Goal: Transaction & Acquisition: Purchase product/service

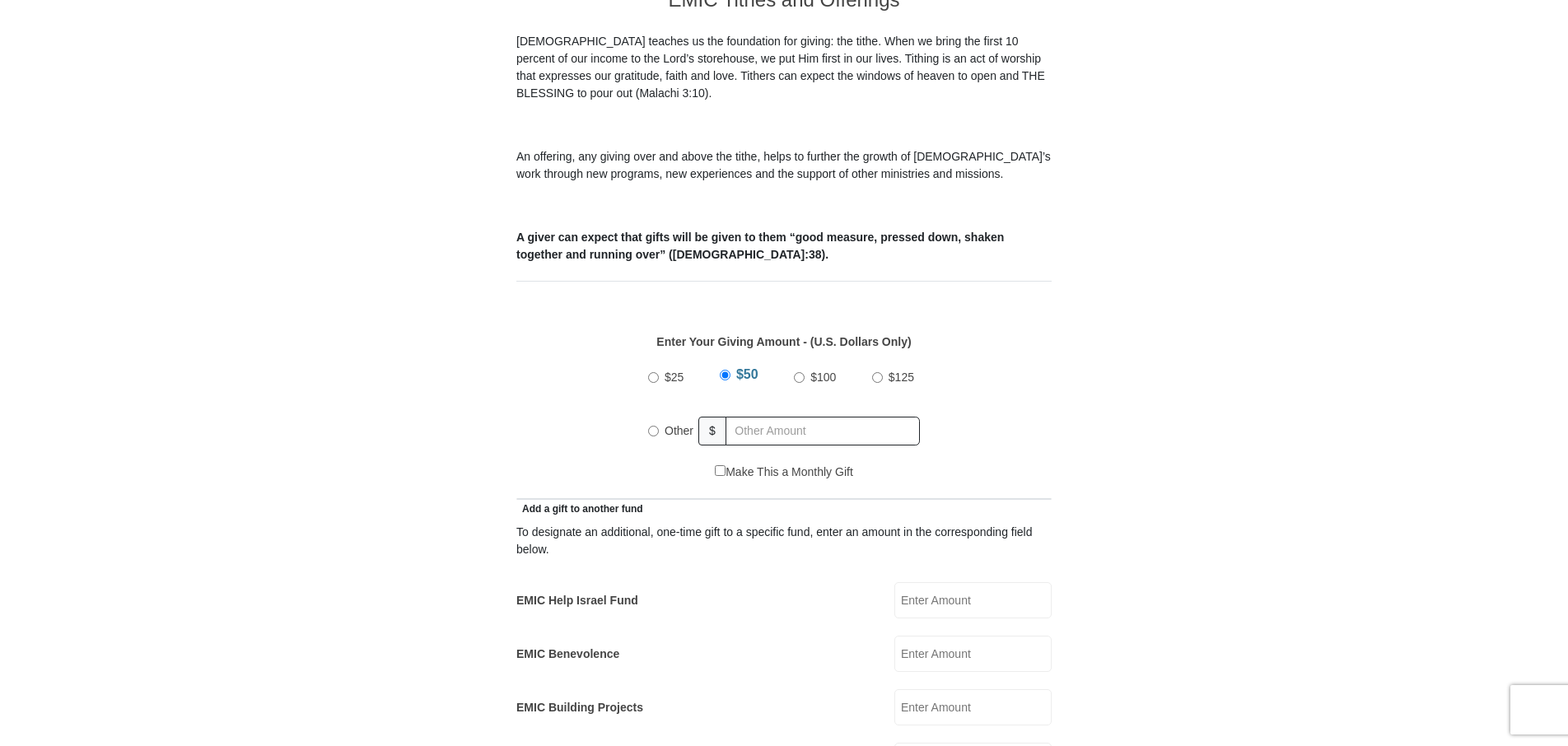
scroll to position [494, 0]
click at [651, 423] on input "Other" at bounding box center [653, 428] width 11 height 11
radio input "true"
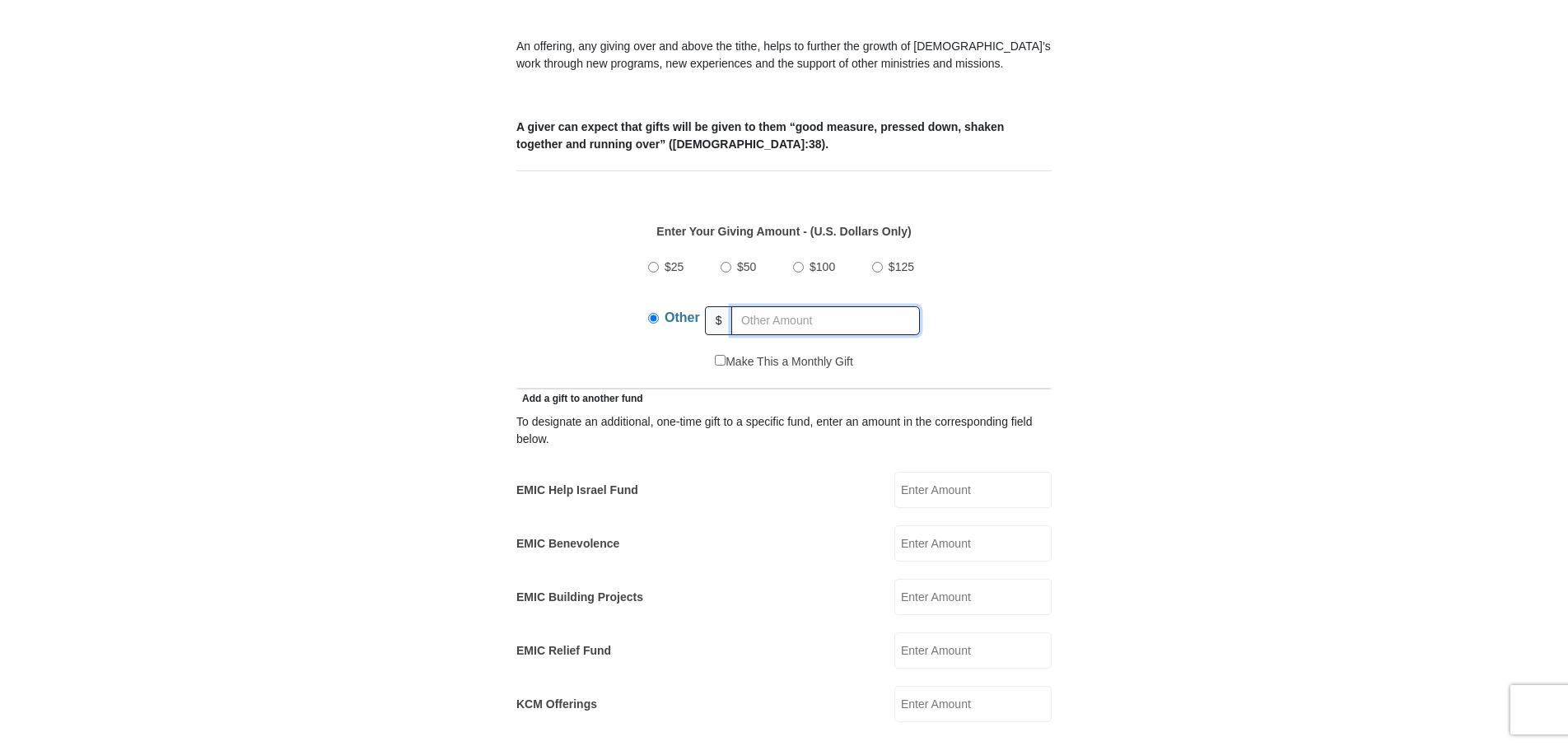
scroll to position [659, 0]
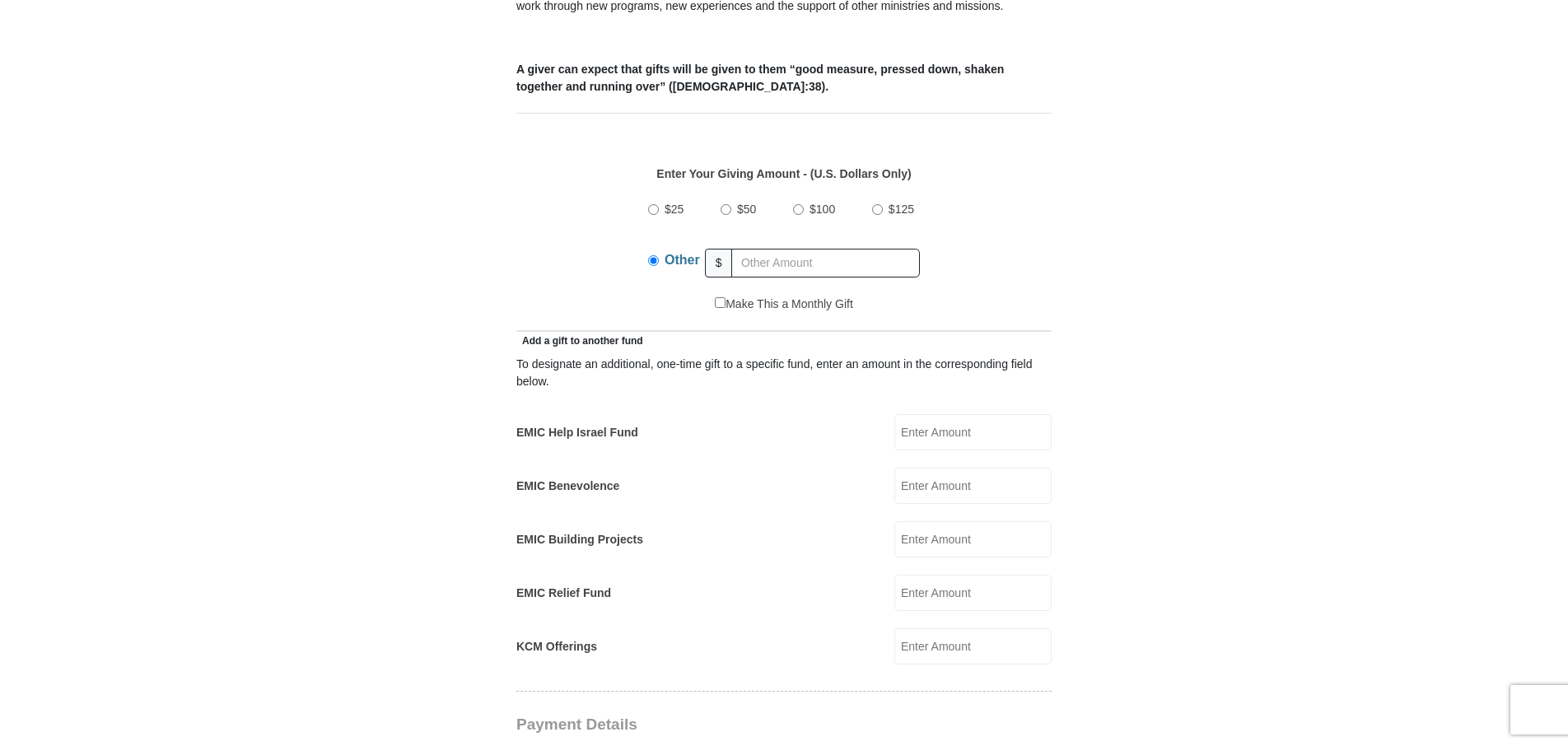
click at [920, 415] on input "EMIC Help Israel Fund" at bounding box center [973, 432] width 158 height 36
type input "80.00"
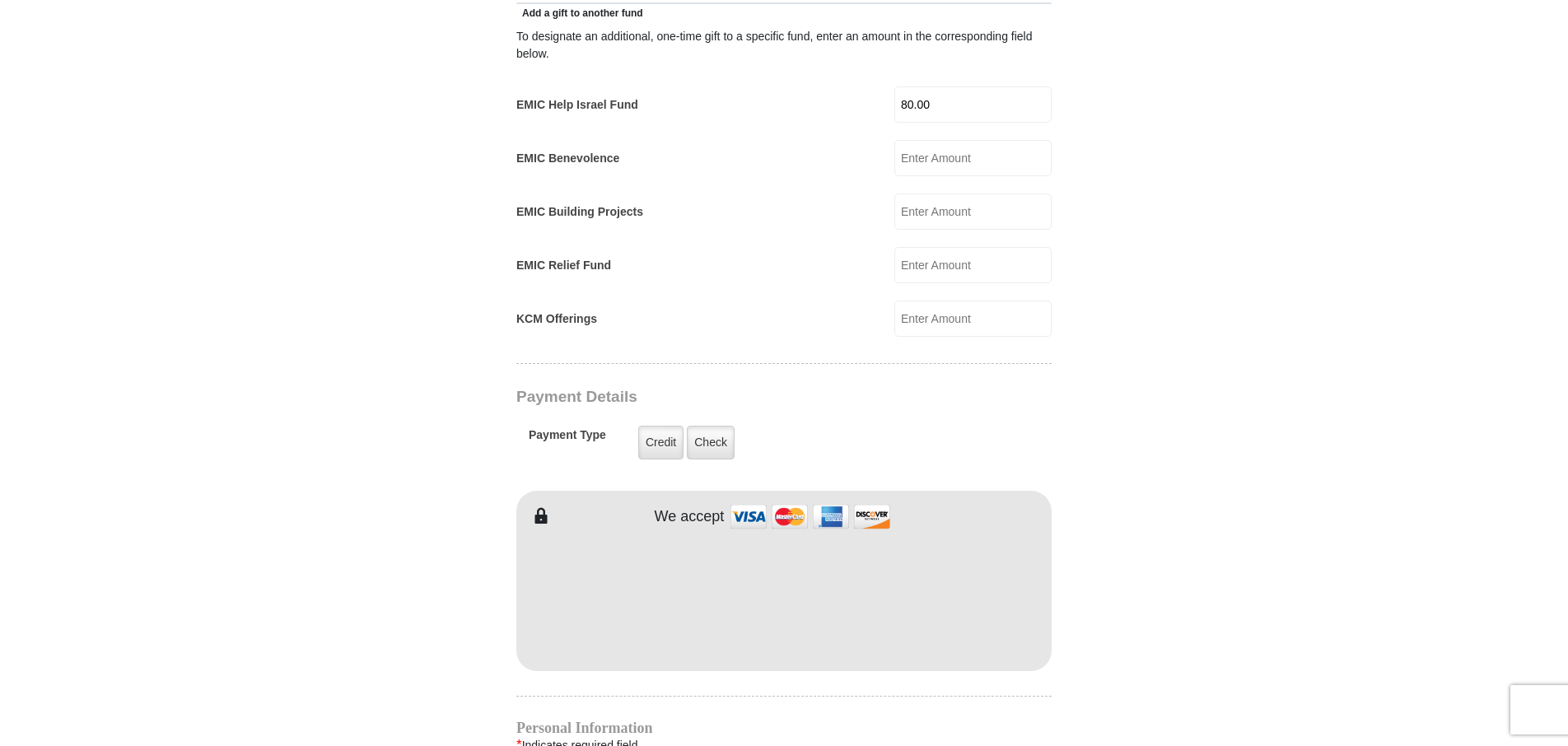
scroll to position [988, 0]
click at [666, 425] on label "Credit" at bounding box center [660, 441] width 45 height 33
click at [0, 0] on input "Credit" at bounding box center [0, 0] width 0 height 0
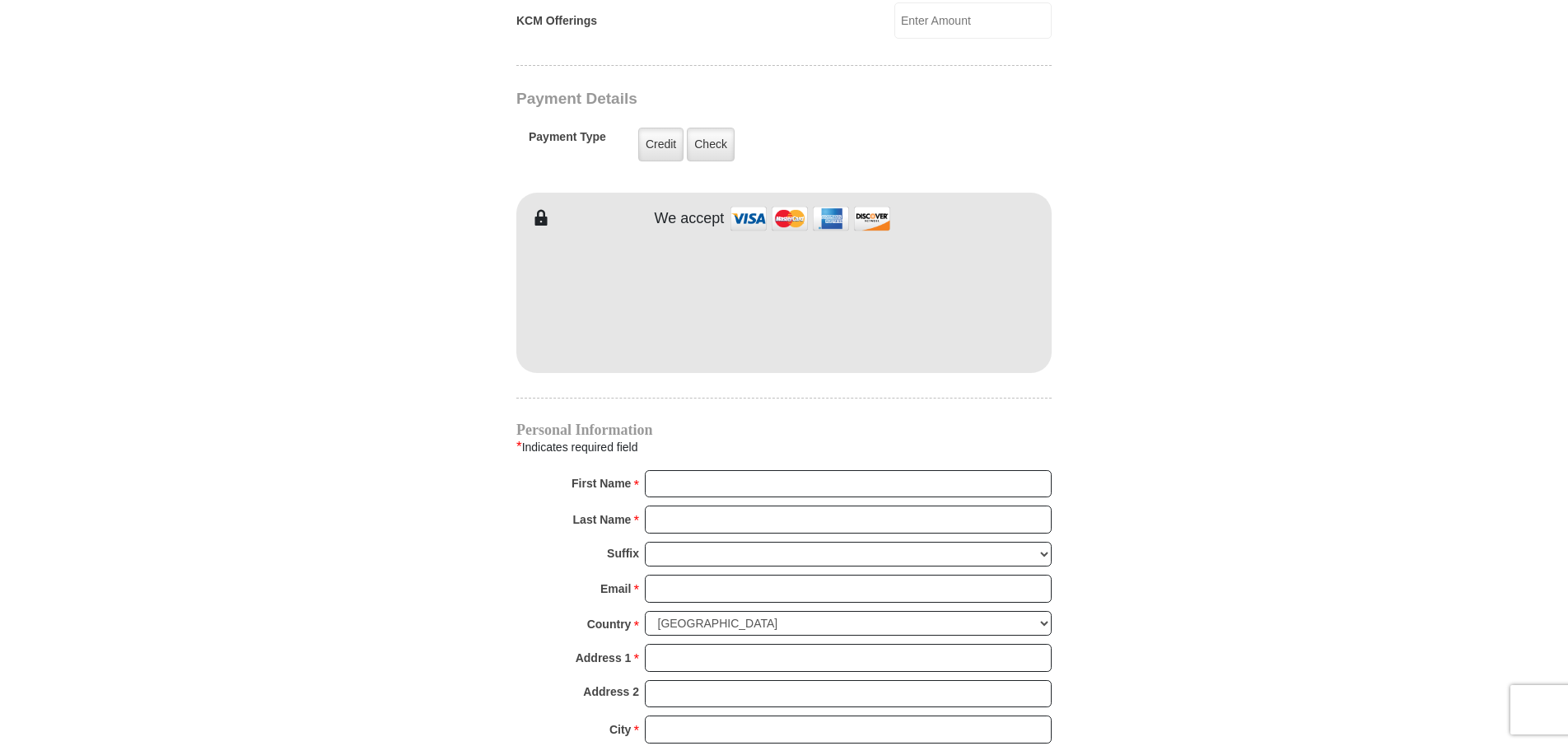
scroll to position [1318, 0]
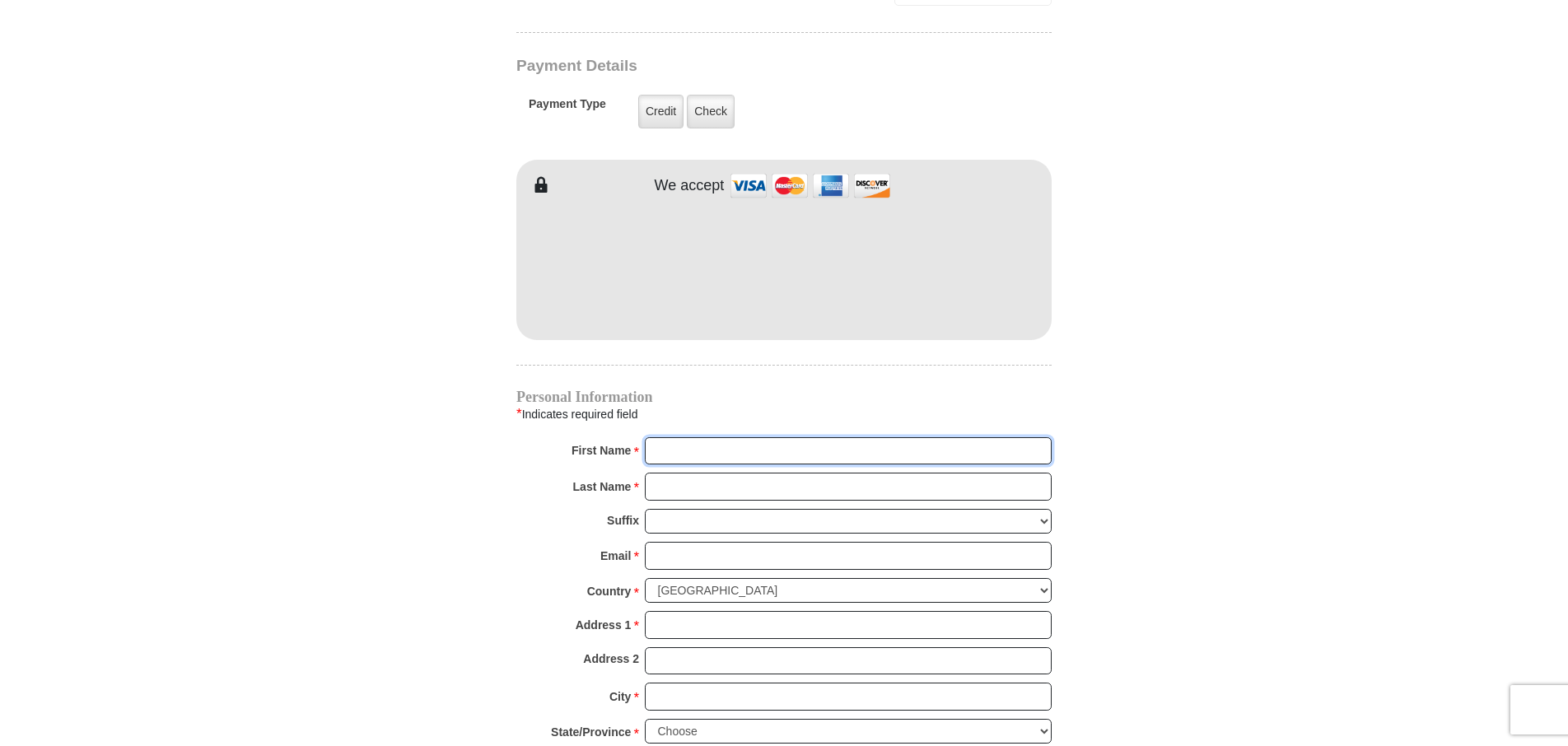
click at [676, 438] on input "First Name *" at bounding box center [848, 452] width 407 height 28
type input "[PERSON_NAME] and [PERSON_NAME]"
type input "[PERSON_NAME]"
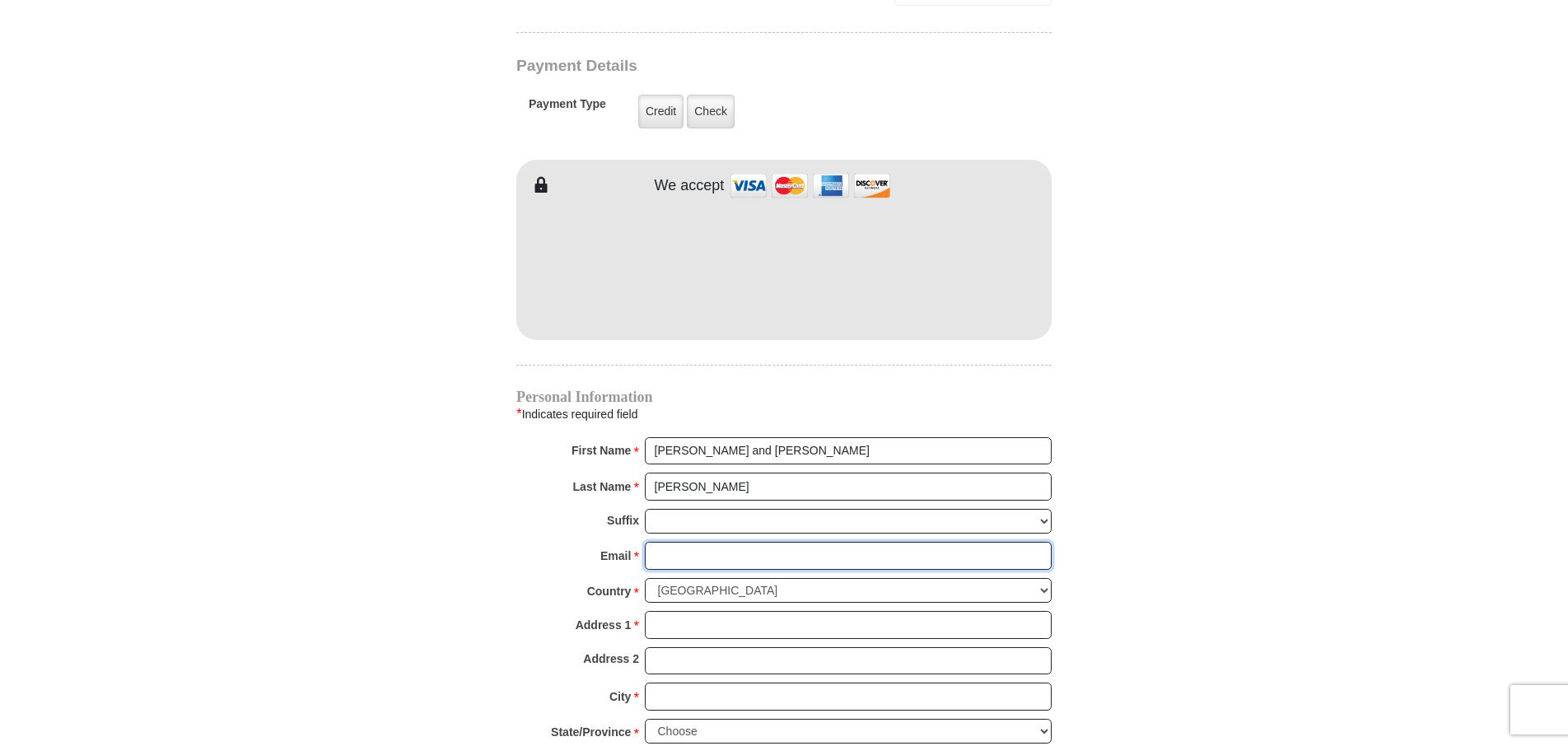
type input "[EMAIL_ADDRESS][DOMAIN_NAME]"
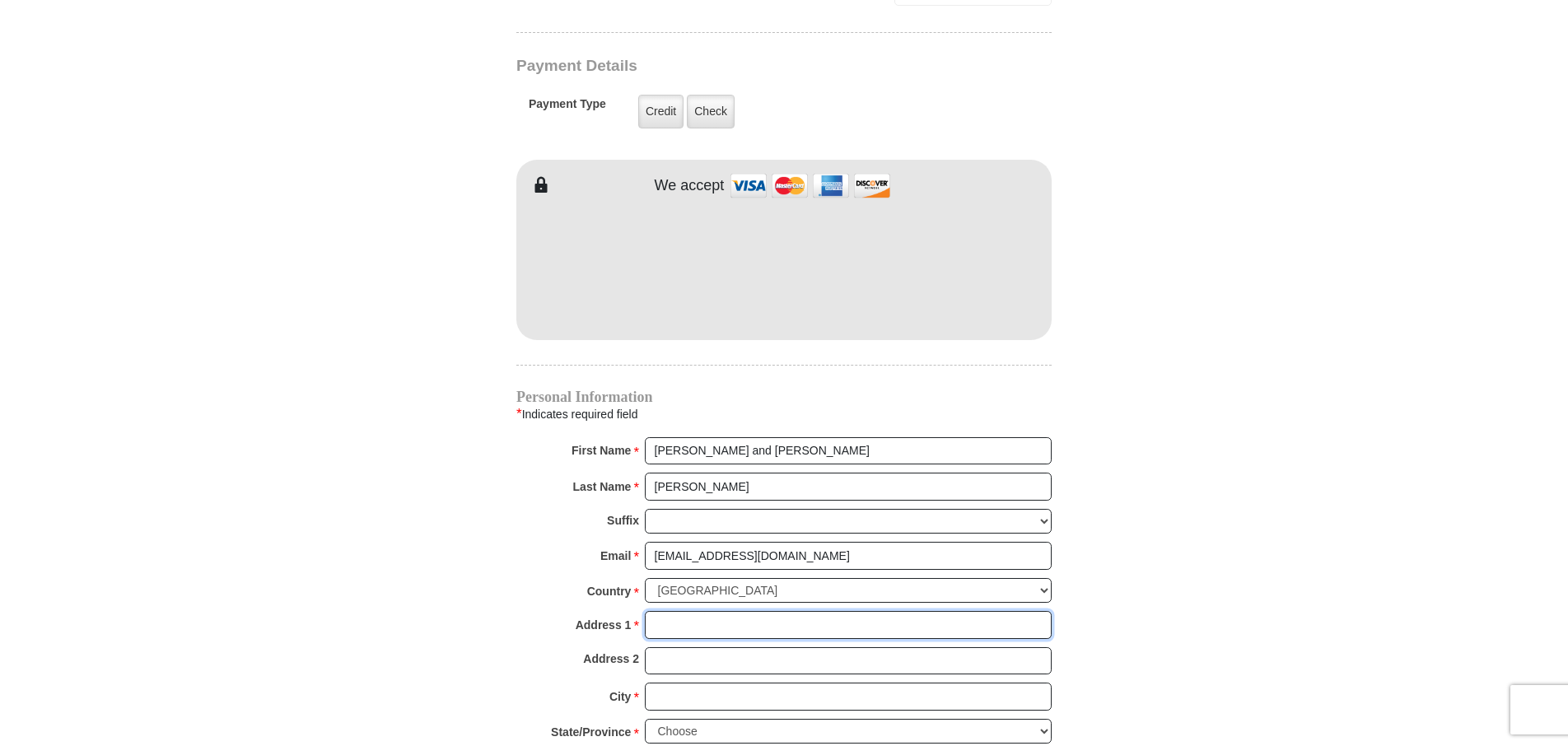
type input "[STREET_ADDRESS]"
type input "[STREET_ADDRESS][PERSON_NAME]"
type input "Baneberry"
select select "AZ"
type input "37890"
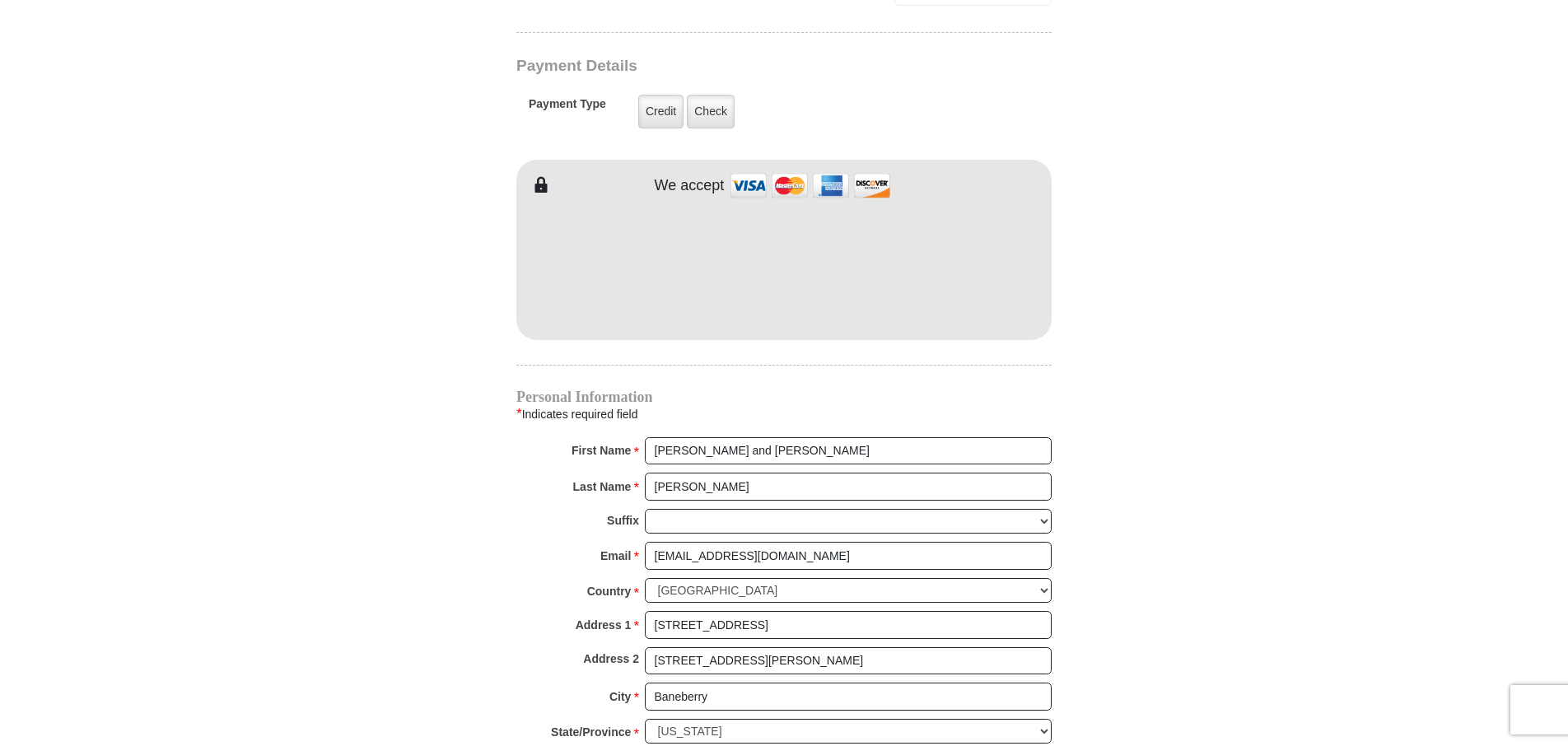
type input "5204402009"
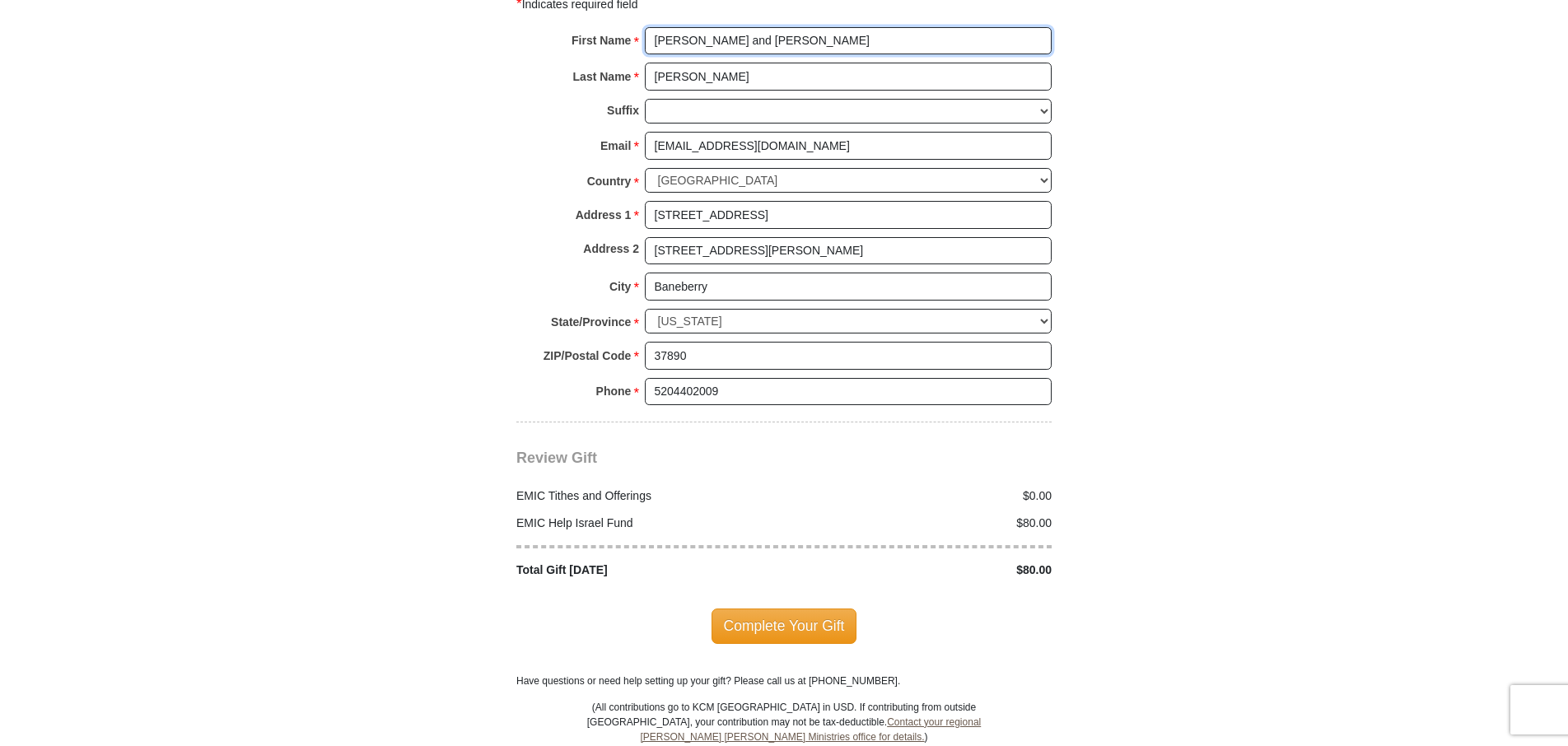
scroll to position [1730, 0]
click at [816, 609] on span "Complete Your Gift" at bounding box center [784, 624] width 146 height 34
